Goal: Book appointment/travel/reservation

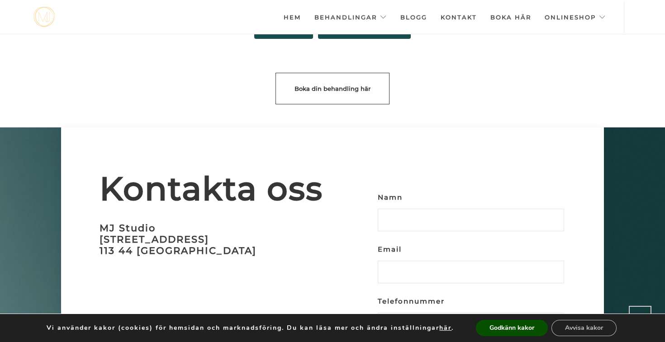
scroll to position [2615, 0]
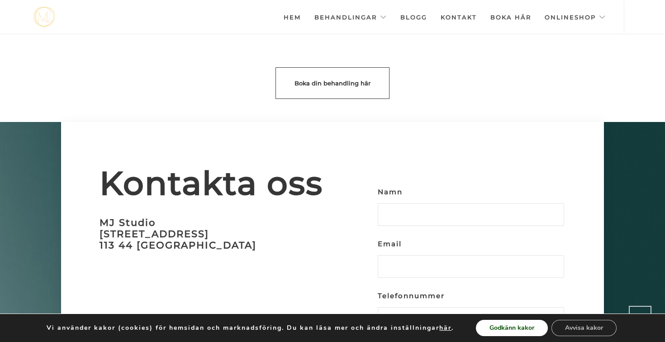
click at [505, 326] on button "Godkänn kakor" at bounding box center [512, 328] width 72 height 16
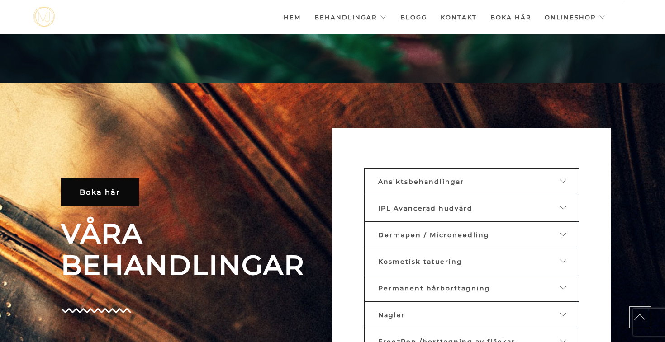
scroll to position [283, 0]
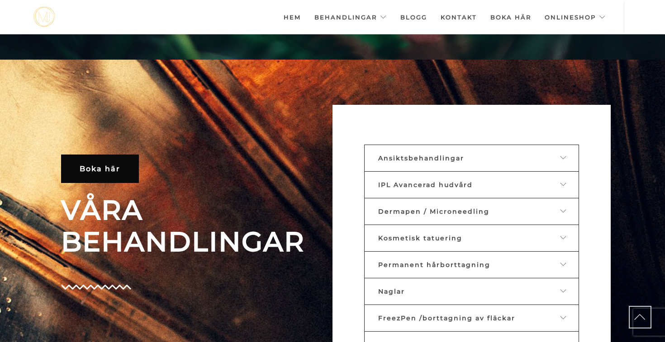
click at [463, 158] on div "Ansiktsbehandlingar" at bounding box center [464, 158] width 173 height 8
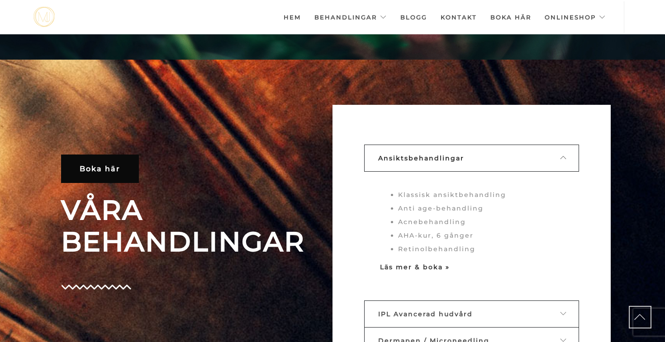
click at [394, 269] on strong "Läs mer & boka »" at bounding box center [415, 267] width 70 height 8
click at [403, 267] on strong "Läs mer & boka »" at bounding box center [415, 267] width 70 height 8
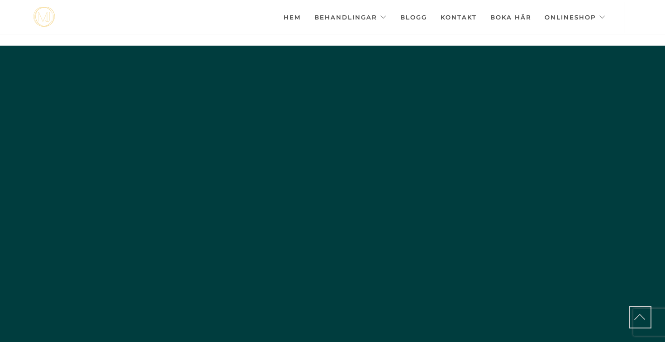
scroll to position [283, 0]
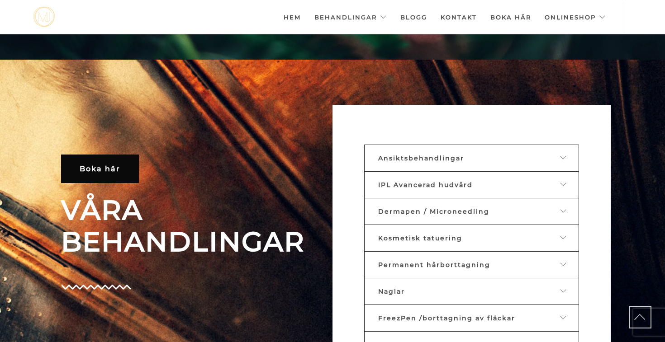
click at [430, 185] on span "IPL Avancerad hudvård" at bounding box center [425, 185] width 95 height 8
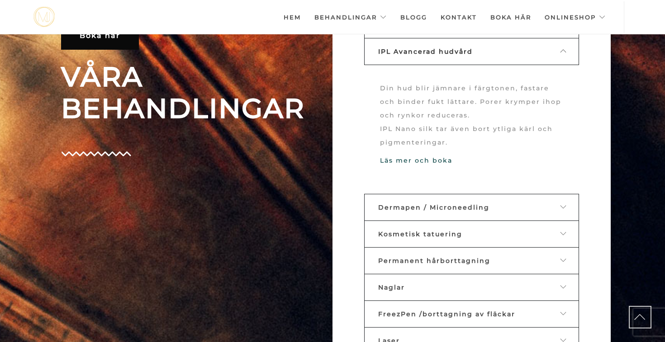
scroll to position [424, 0]
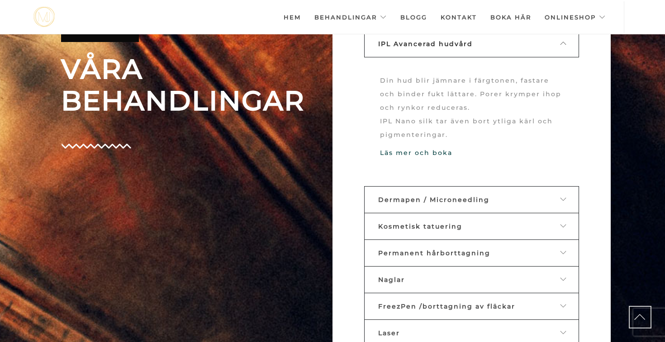
click at [432, 202] on span "Dermapen / Microneedling" at bounding box center [433, 200] width 111 height 8
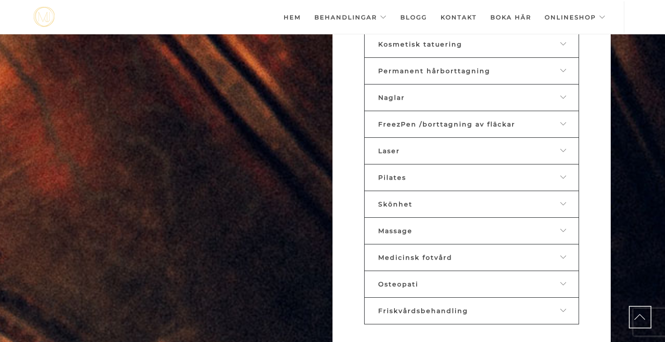
scroll to position [783, 0]
click at [473, 279] on div "Osteopati" at bounding box center [464, 283] width 173 height 8
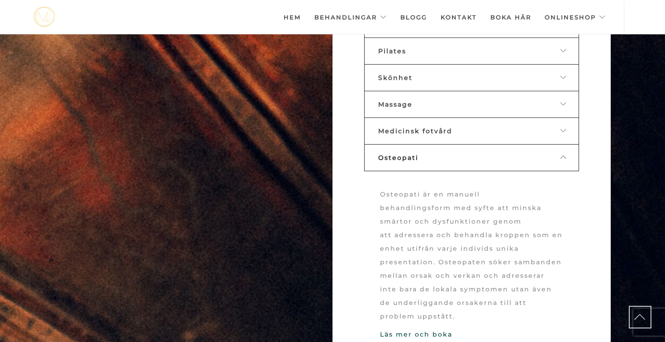
scroll to position [602, 0]
click at [469, 155] on div "Osteopati" at bounding box center [464, 159] width 173 height 8
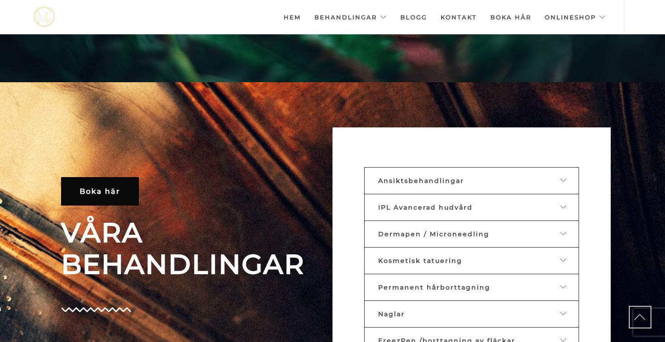
scroll to position [290, 0]
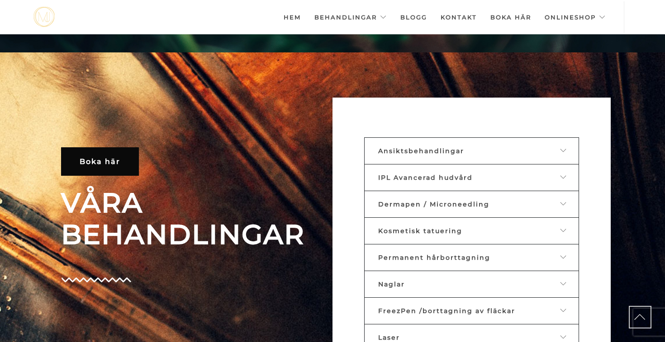
click at [444, 156] on link "Ansiktsbehandlingar" at bounding box center [471, 150] width 215 height 27
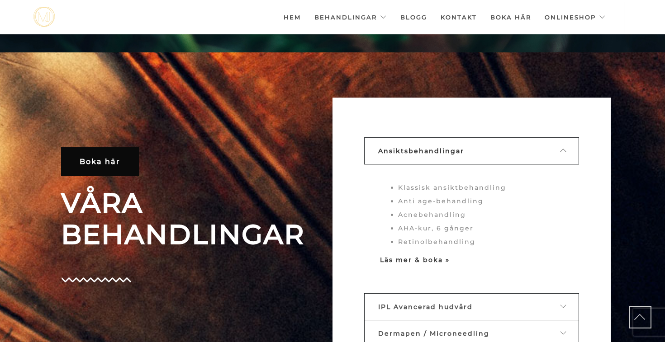
click at [427, 260] on strong "Läs mer & boka »" at bounding box center [415, 260] width 70 height 8
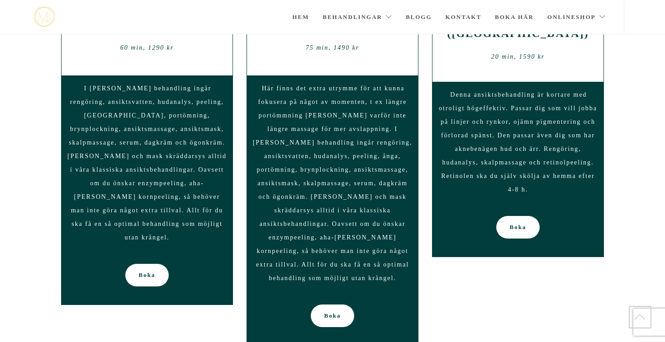
scroll to position [791, 0]
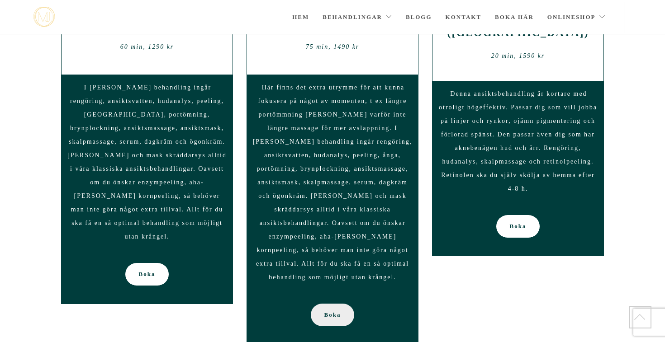
click at [329, 304] on span "Boka" at bounding box center [332, 315] width 17 height 23
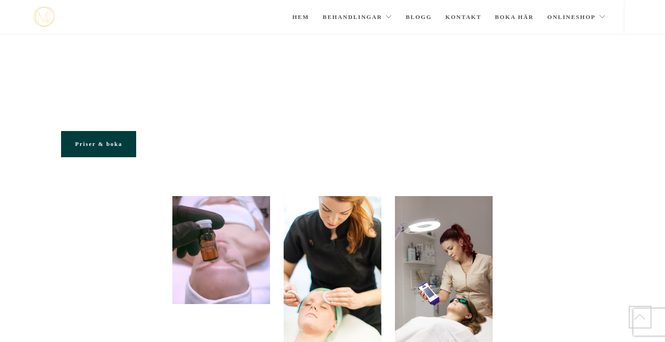
scroll to position [791, 0]
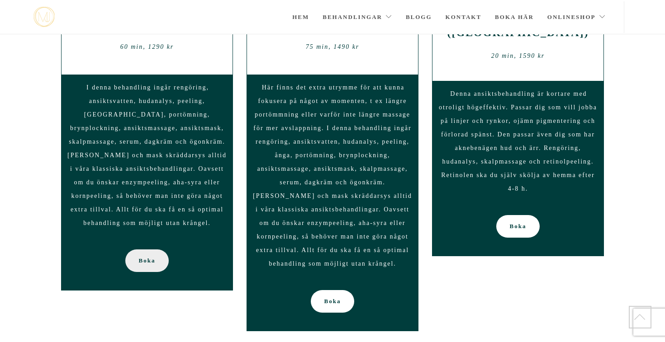
click at [145, 250] on span "Boka" at bounding box center [147, 261] width 17 height 23
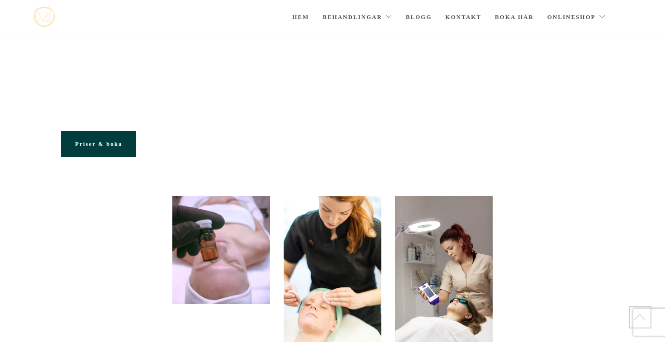
scroll to position [791, 0]
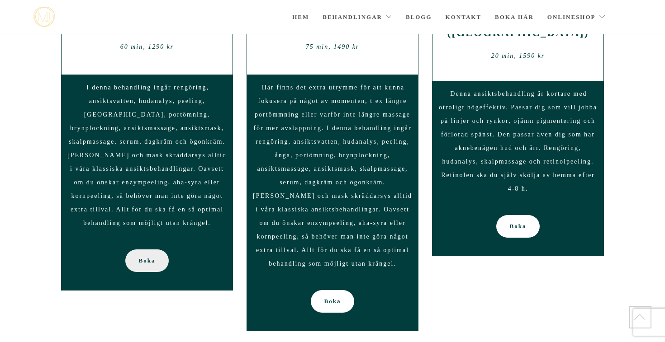
click at [154, 250] on span "Boka" at bounding box center [147, 261] width 17 height 23
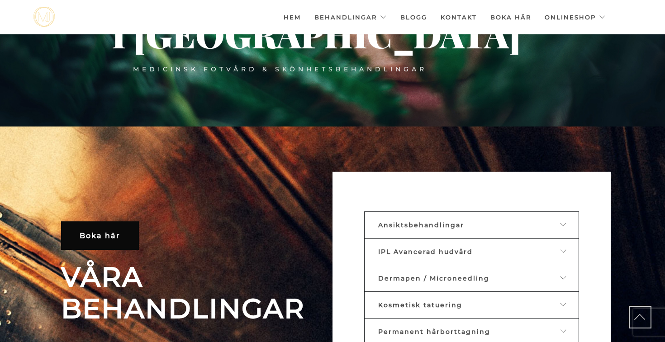
scroll to position [220, 0]
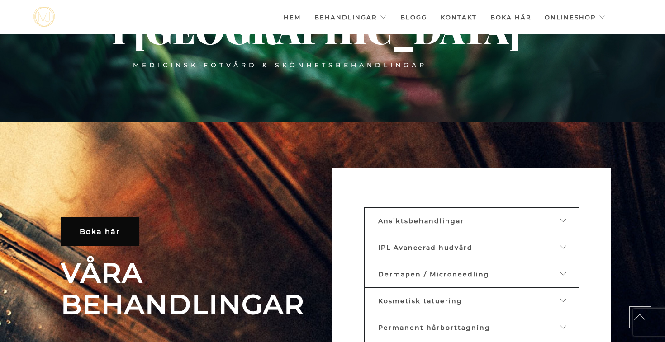
click at [393, 225] on link "Ansiktsbehandlingar" at bounding box center [471, 221] width 215 height 27
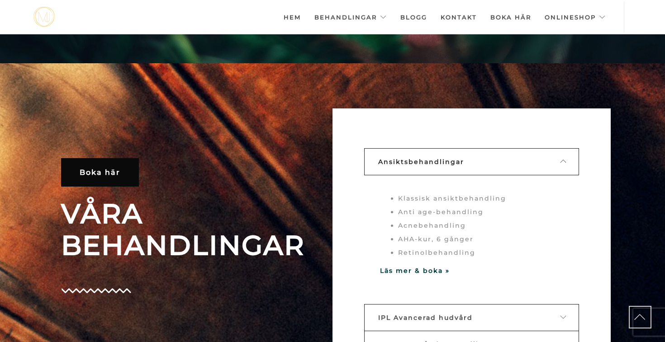
scroll to position [288, 0]
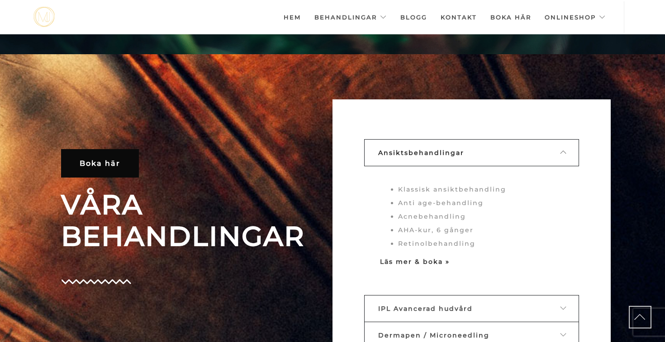
click at [398, 261] on strong "Läs mer & boka »" at bounding box center [415, 262] width 70 height 8
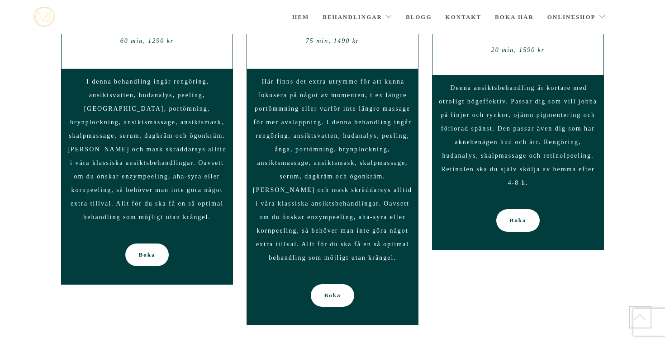
scroll to position [862, 0]
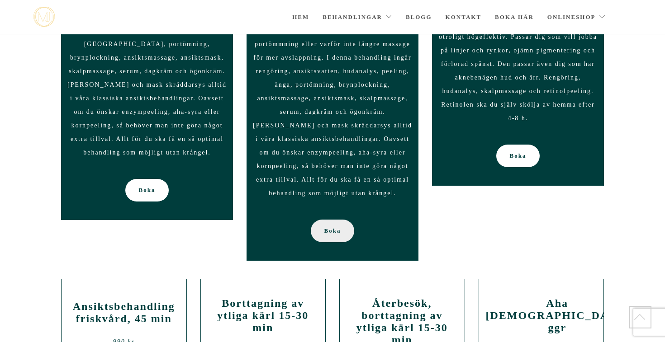
click at [335, 230] on span "Boka" at bounding box center [332, 231] width 17 height 23
